Goal: Task Accomplishment & Management: Manage account settings

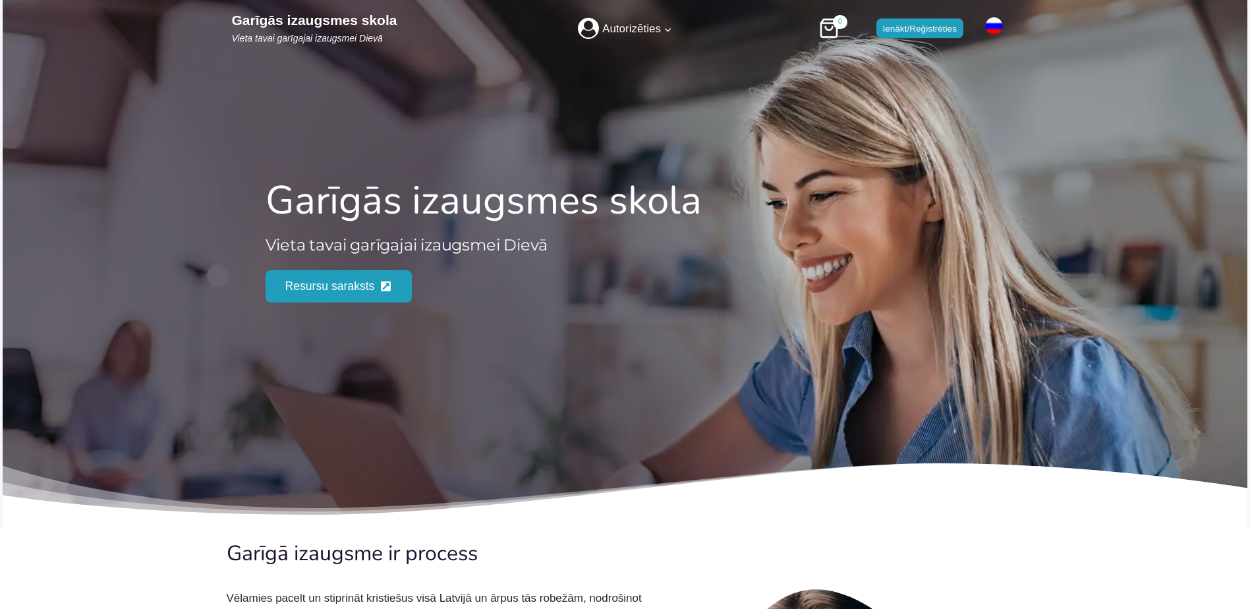
click at [889, 36] on link "Ienākt/Reģistrēties" at bounding box center [919, 28] width 87 height 20
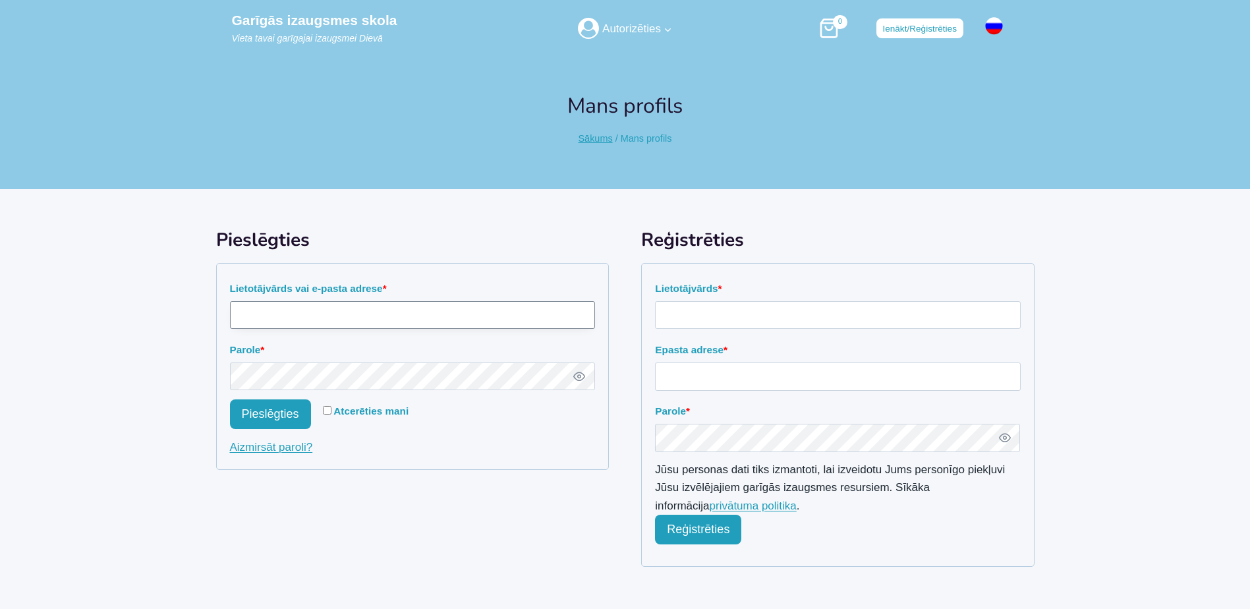
type input "rolands.zeltins@gmail.com"
click at [285, 415] on button "Pieslēgties" at bounding box center [270, 414] width 81 height 30
